Goal: Use online tool/utility: Utilize a website feature to perform a specific function

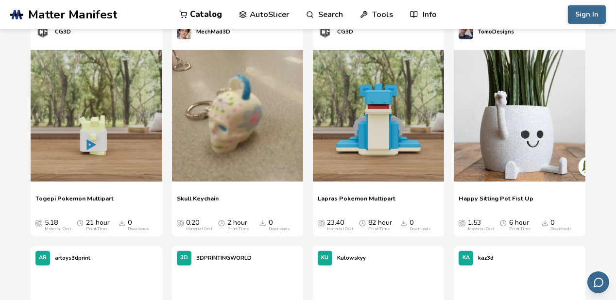
scroll to position [537, 0]
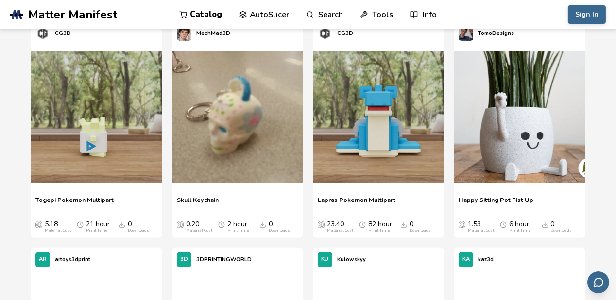
click at [265, 22] on link "AutoSlicer" at bounding box center [264, 14] width 50 height 29
click at [265, 19] on link "AutoSlicer" at bounding box center [264, 14] width 50 height 29
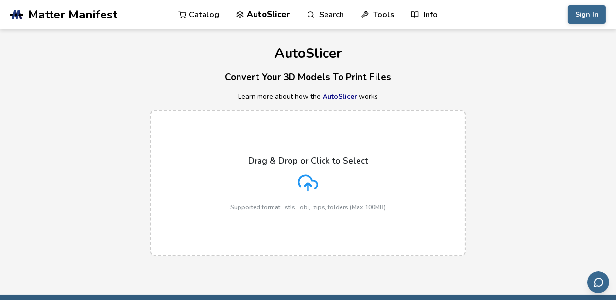
click at [307, 158] on p "Drag & Drop or Click to Select" at bounding box center [308, 161] width 120 height 10
click at [0, 0] on input "Drag & Drop or Click to Select Supported format: .stls, .obj, .zips, folders (M…" at bounding box center [0, 0] width 0 height 0
click at [308, 158] on p "Drag & Drop or Click to Select" at bounding box center [308, 161] width 120 height 10
click at [0, 0] on input "Drag & Drop or Click to Select Supported format: .stls, .obj, .zips, folders (M…" at bounding box center [0, 0] width 0 height 0
click at [304, 156] on p "Drag & Drop or Click to Select" at bounding box center [308, 161] width 120 height 10
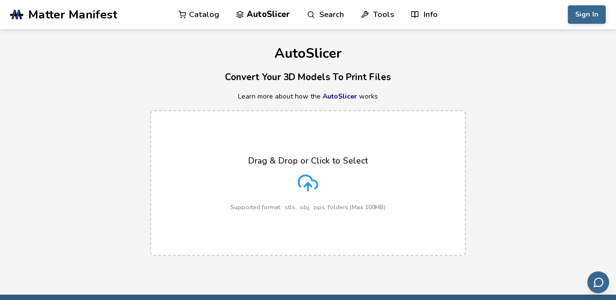
click at [0, 0] on input "Drag & Drop or Click to Select Supported format: .stls, .obj, .zips, folders (M…" at bounding box center [0, 0] width 0 height 0
click at [362, 191] on div "Drag & Drop or Click to Select Supported format: .stls, .obj, .zips, folders (M…" at bounding box center [308, 183] width 156 height 55
click at [0, 0] on input "Drag & Drop or Click to Select Supported format: .stls, .obj, .zips, folders (M…" at bounding box center [0, 0] width 0 height 0
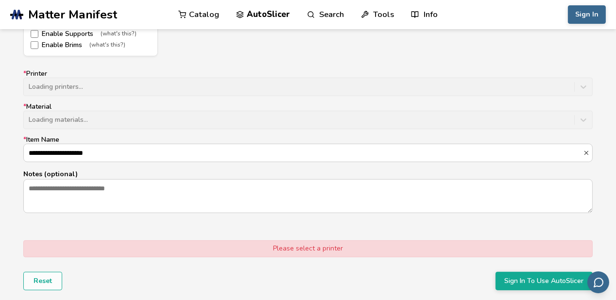
scroll to position [596, 0]
click at [589, 86] on label "* Printer Loading printers..." at bounding box center [308, 83] width 570 height 26
click at [572, 97] on div "**********" at bounding box center [308, 142] width 570 height 144
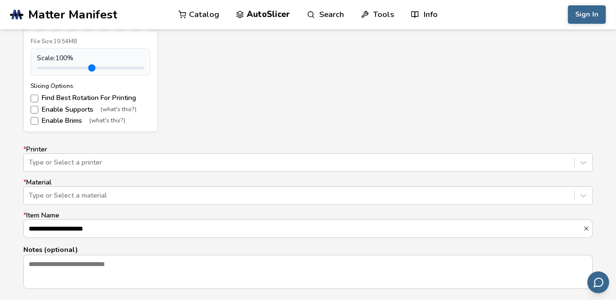
scroll to position [545, 0]
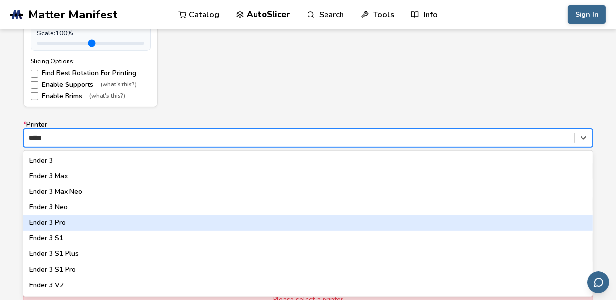
click at [94, 226] on div "Ender 3 Pro" at bounding box center [308, 223] width 570 height 16
type input "*****"
click at [94, 226] on p "Notes (optional)" at bounding box center [308, 225] width 570 height 10
click at [94, 231] on textarea "Notes (optional)" at bounding box center [308, 247] width 569 height 33
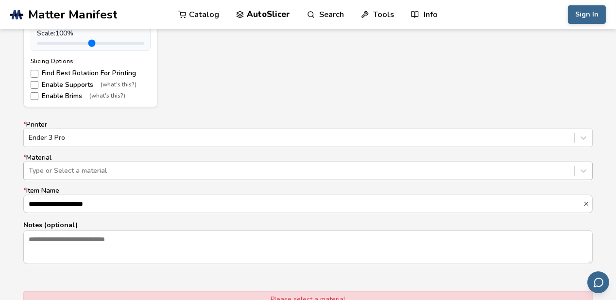
click at [103, 170] on div at bounding box center [299, 171] width 541 height 10
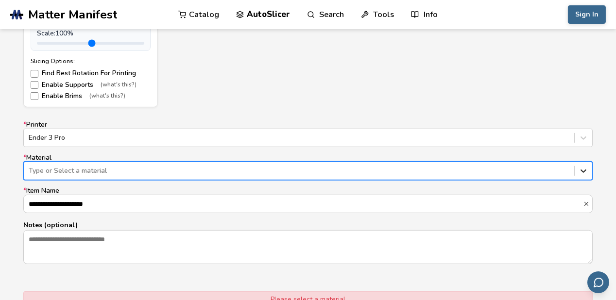
click at [587, 166] on icon at bounding box center [584, 171] width 10 height 10
click at [586, 168] on icon at bounding box center [584, 171] width 10 height 10
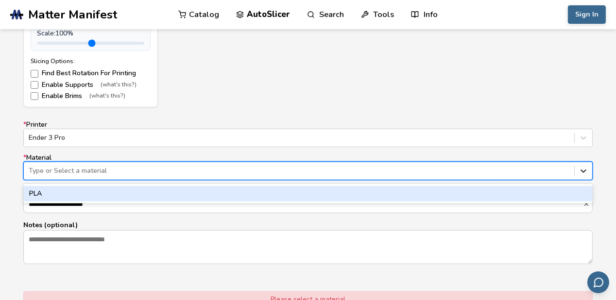
click at [586, 168] on icon at bounding box center [584, 171] width 10 height 10
click at [561, 197] on div "PLA" at bounding box center [308, 194] width 570 height 16
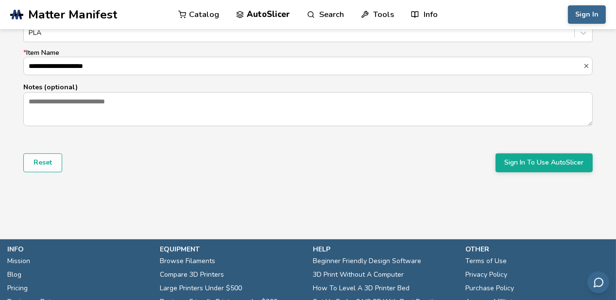
scroll to position [696, 0]
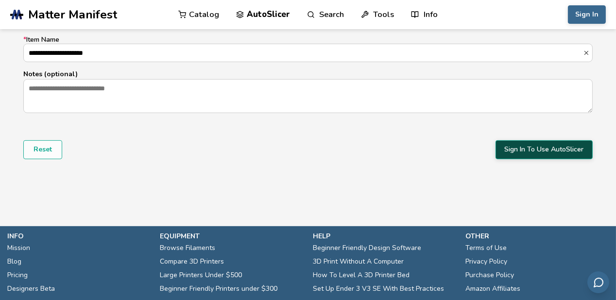
click at [589, 154] on button "Sign In To Use AutoSlicer" at bounding box center [544, 149] width 97 height 18
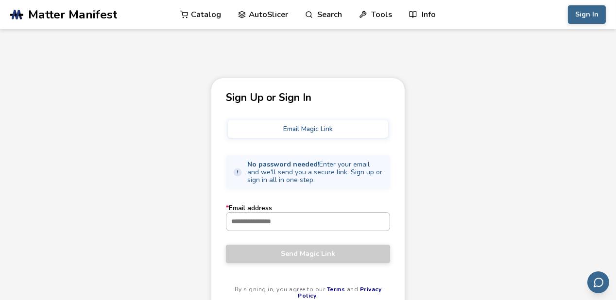
click at [355, 223] on input "* Email address" at bounding box center [307, 221] width 163 height 17
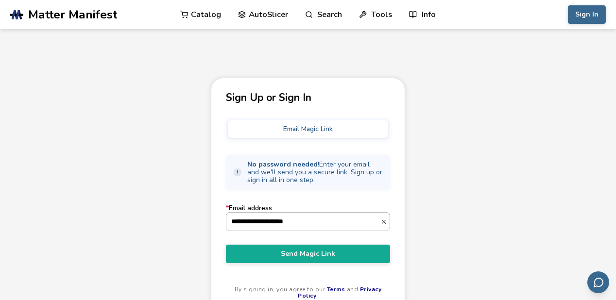
type input "**********"
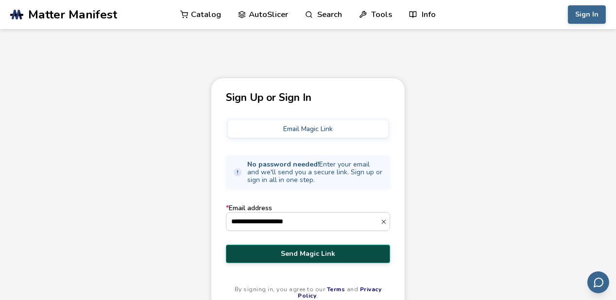
click at [287, 258] on span "Send Magic Link" at bounding box center [308, 254] width 150 height 8
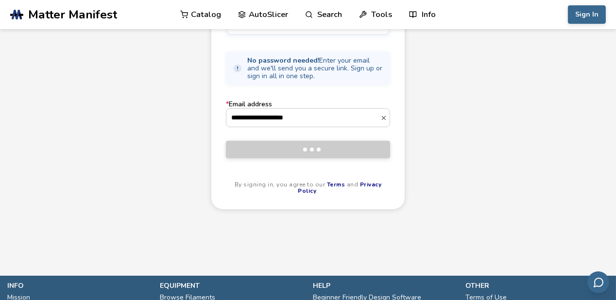
scroll to position [106, 0]
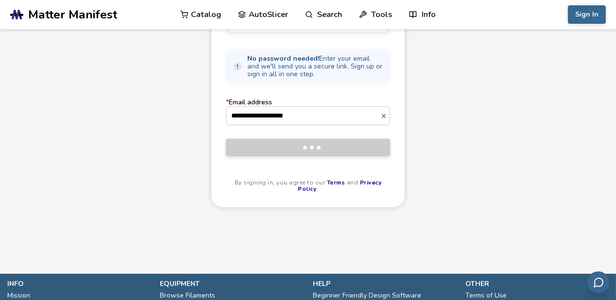
click at [581, 86] on div "**********" at bounding box center [308, 108] width 616 height 273
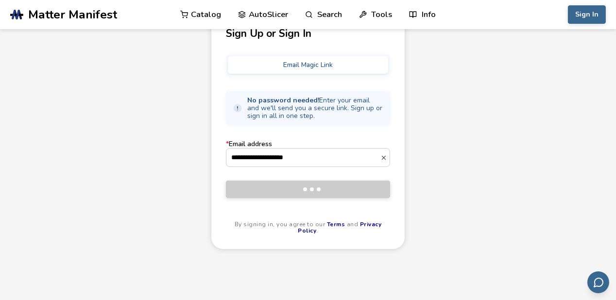
scroll to position [65, 0]
click at [373, 64] on button "Email Magic Link" at bounding box center [308, 64] width 160 height 17
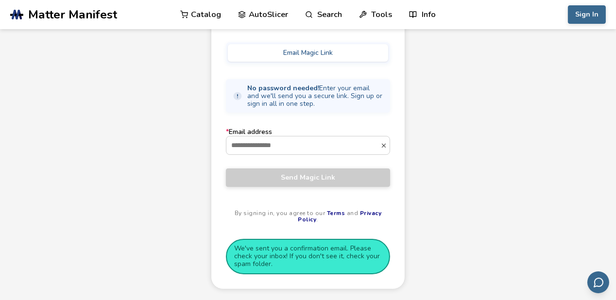
scroll to position [44, 0]
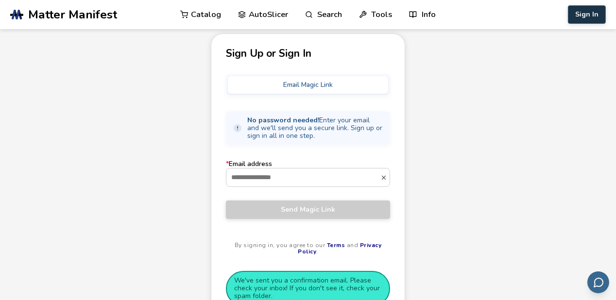
click at [586, 6] on button "Sign In" at bounding box center [587, 14] width 38 height 18
click at [595, 11] on button "Sign In" at bounding box center [587, 14] width 38 height 18
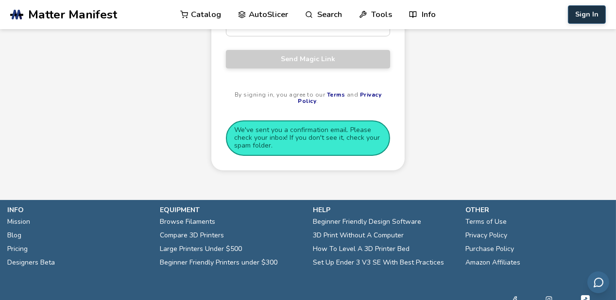
scroll to position [196, 0]
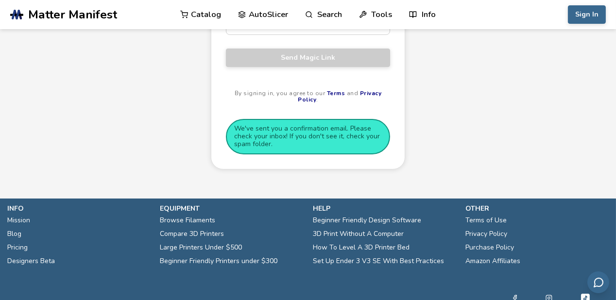
click at [471, 170] on div "Sign Up or Sign In Email Magic Link No password needed! Enter your email and we…" at bounding box center [308, 25] width 616 height 288
